Goal: Find specific page/section: Find specific page/section

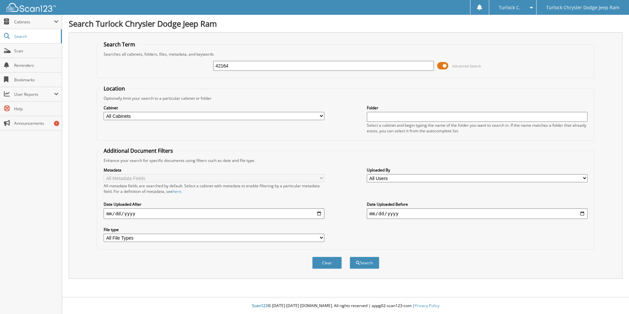
type input "42164"
click at [350, 257] on button "Search" at bounding box center [365, 263] width 30 height 12
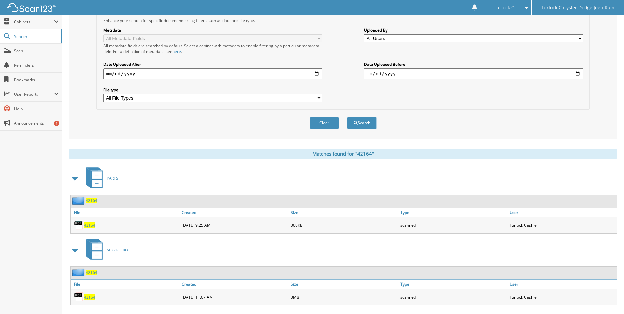
scroll to position [151, 0]
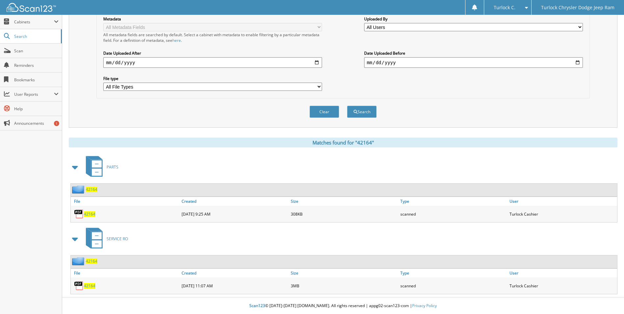
click at [89, 287] on span "42164" at bounding box center [90, 286] width 12 height 6
click at [36, 51] on span "Scan" at bounding box center [36, 51] width 44 height 6
